Goal: Task Accomplishment & Management: Manage account settings

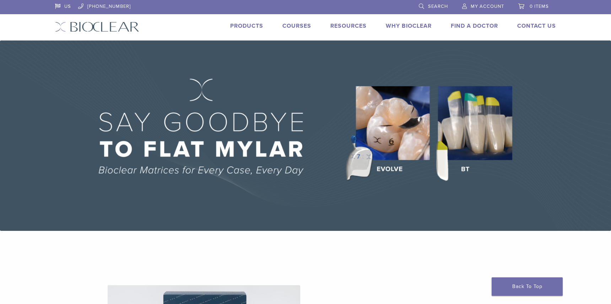
click at [475, 4] on span "My Account" at bounding box center [487, 7] width 33 height 6
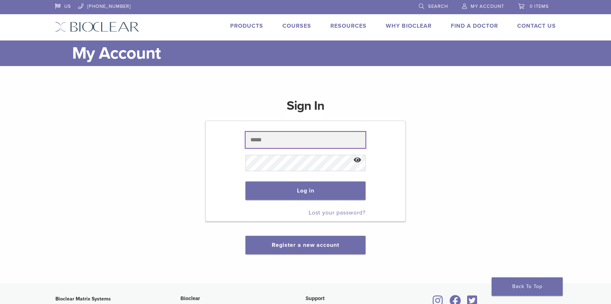
click at [292, 141] on input "text" at bounding box center [305, 140] width 120 height 16
click at [291, 141] on input "text" at bounding box center [305, 140] width 120 height 16
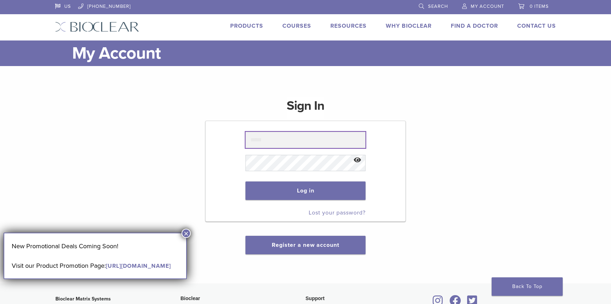
click at [283, 134] on input "text" at bounding box center [305, 140] width 120 height 16
